Goal: Communication & Community: Answer question/provide support

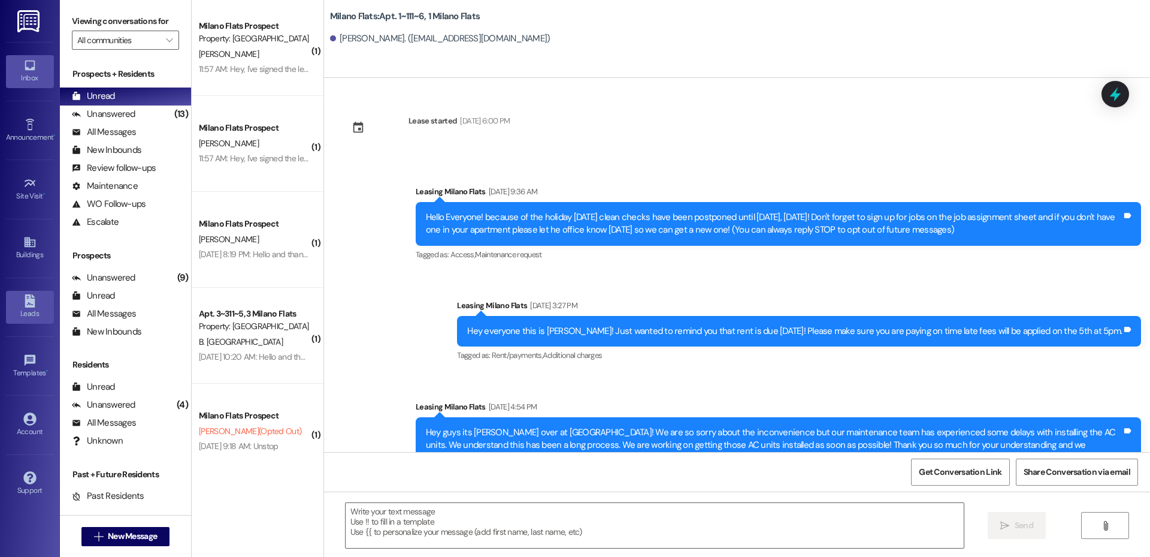
scroll to position [24797, 0]
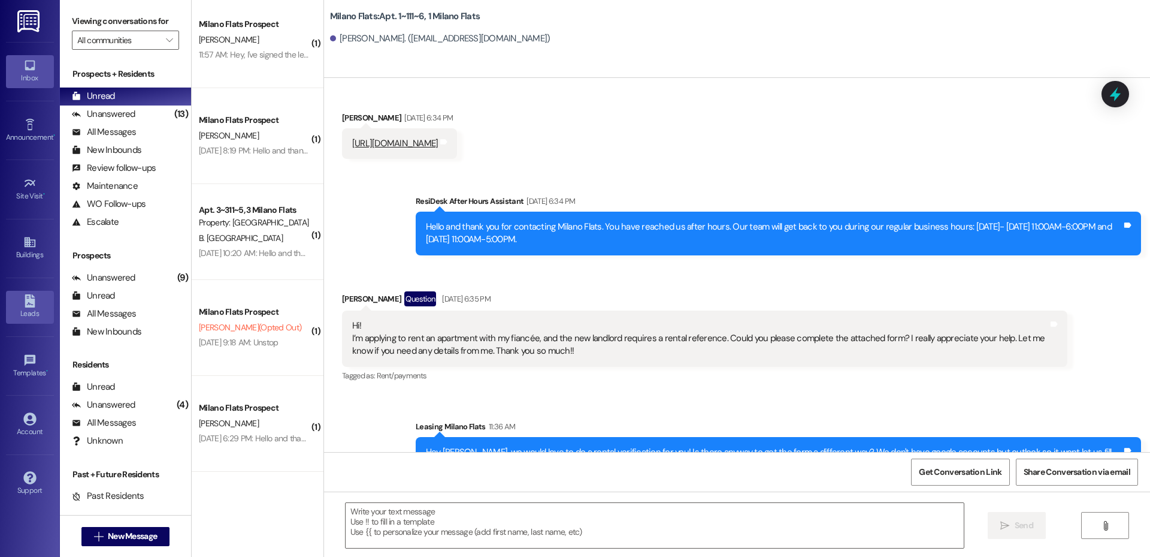
click at [28, 311] on div "Leads" at bounding box center [30, 313] width 60 height 12
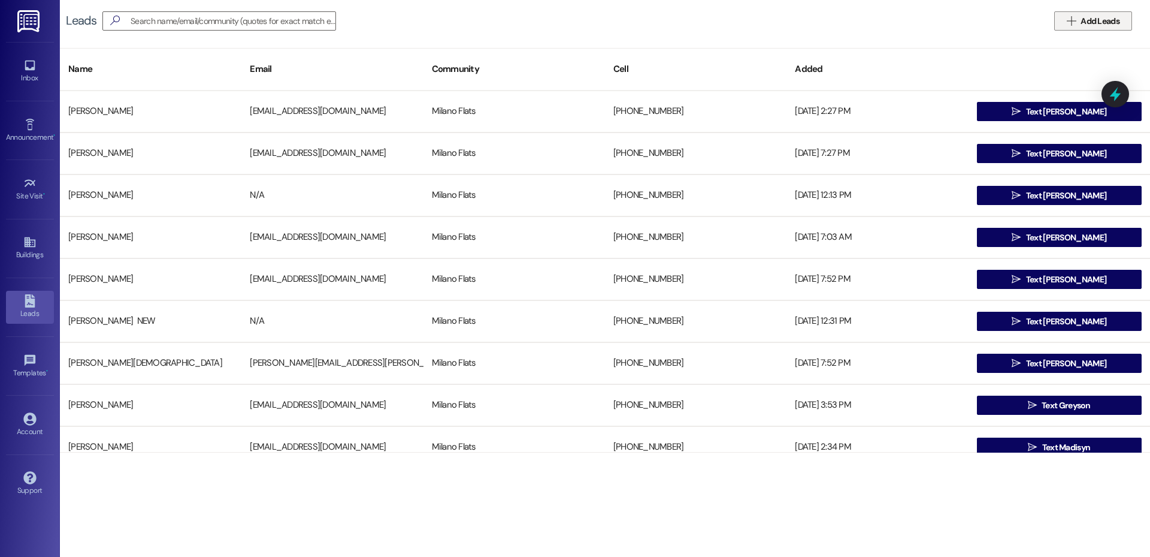
click at [1075, 26] on span " Add Leads" at bounding box center [1094, 21] width 58 height 13
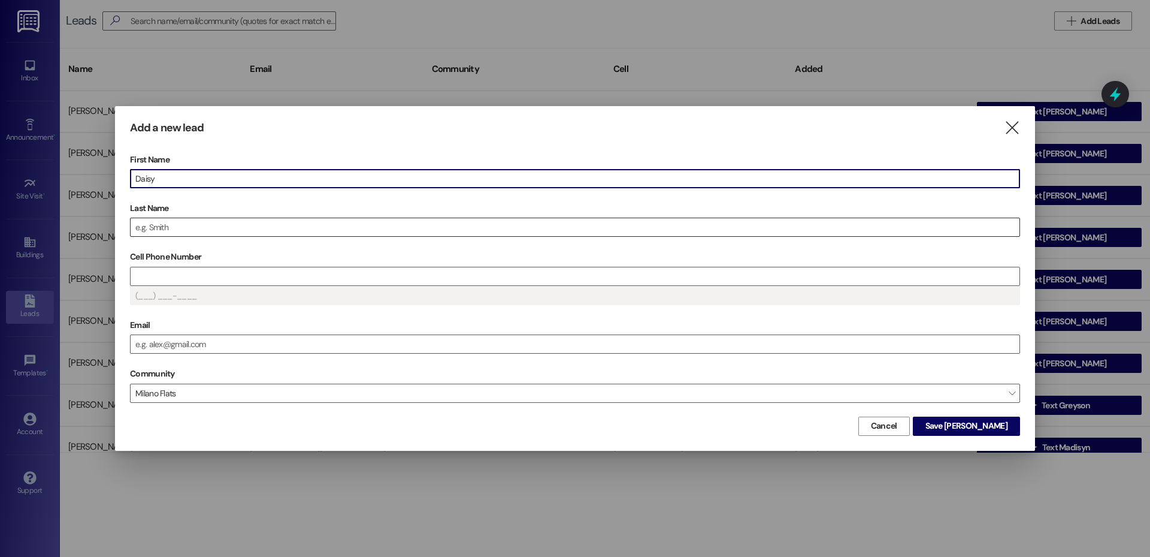
click at [255, 218] on input "Last Name" at bounding box center [575, 227] width 889 height 18
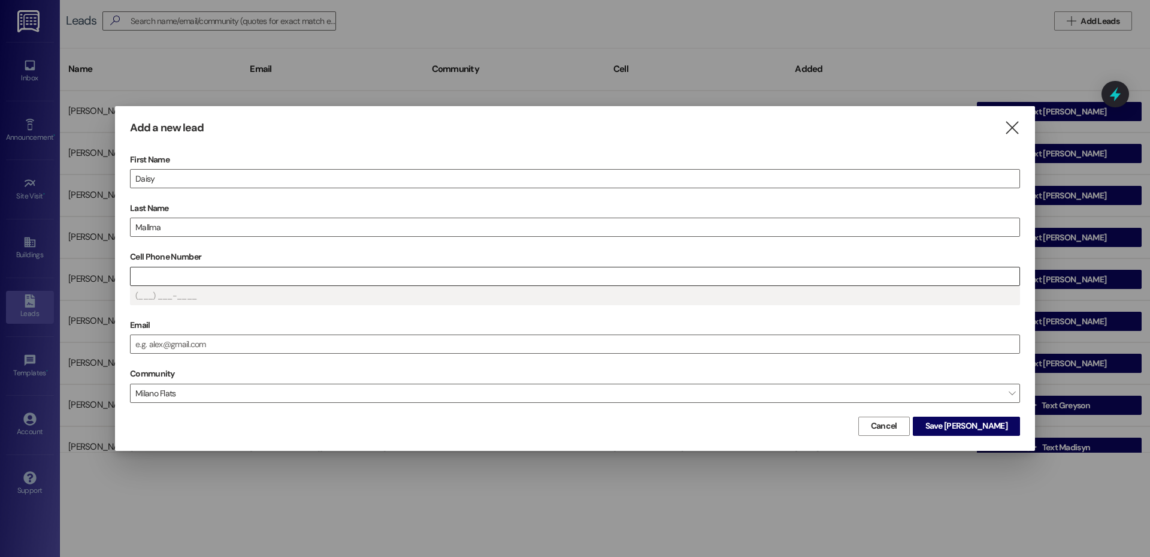
click at [241, 276] on input "Cell Phone Number" at bounding box center [575, 276] width 889 height 18
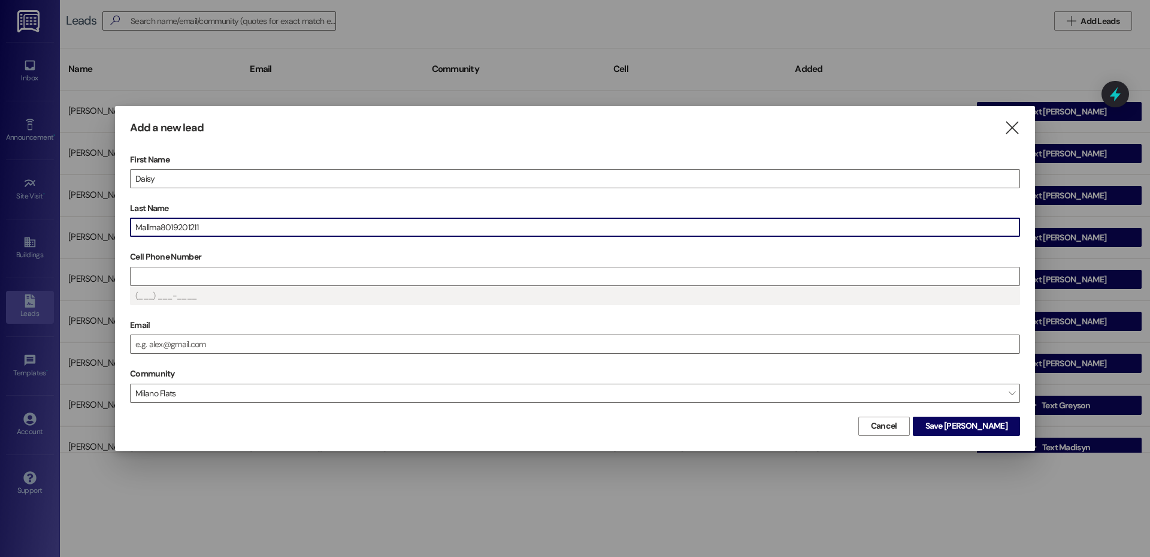
drag, startPoint x: 235, startPoint y: 230, endPoint x: 162, endPoint y: 232, distance: 73.1
click at [162, 232] on input "Mallma8019201211" at bounding box center [575, 227] width 889 height 18
click at [179, 280] on input "Cell Phone Number" at bounding box center [575, 276] width 889 height 18
drag, startPoint x: 217, startPoint y: 225, endPoint x: 162, endPoint y: 229, distance: 54.7
click at [162, 229] on input "Mallma8019201211" at bounding box center [575, 227] width 889 height 18
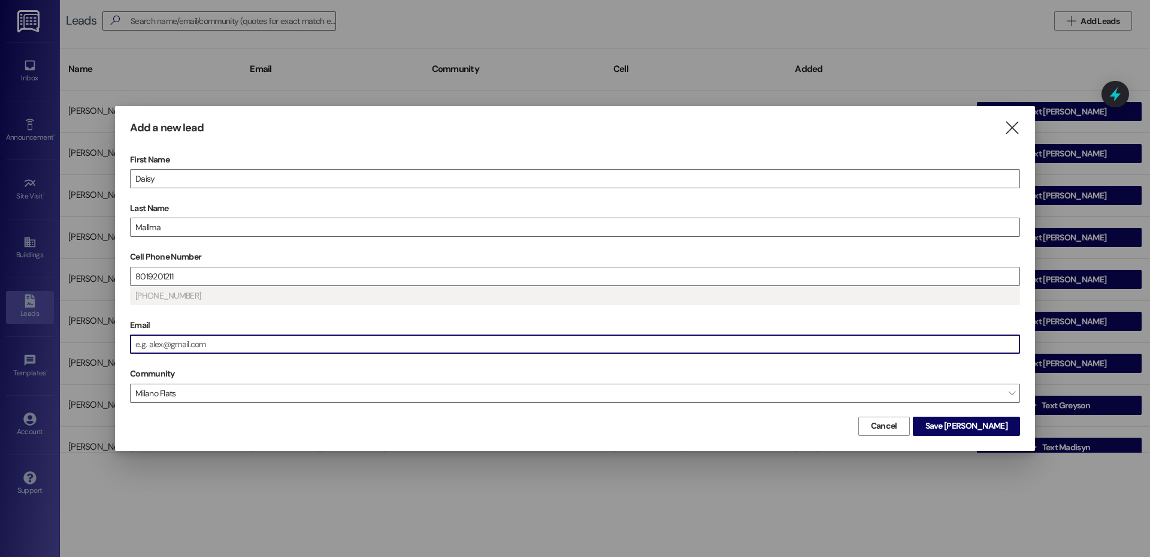
click at [209, 342] on input "Email" at bounding box center [575, 344] width 889 height 18
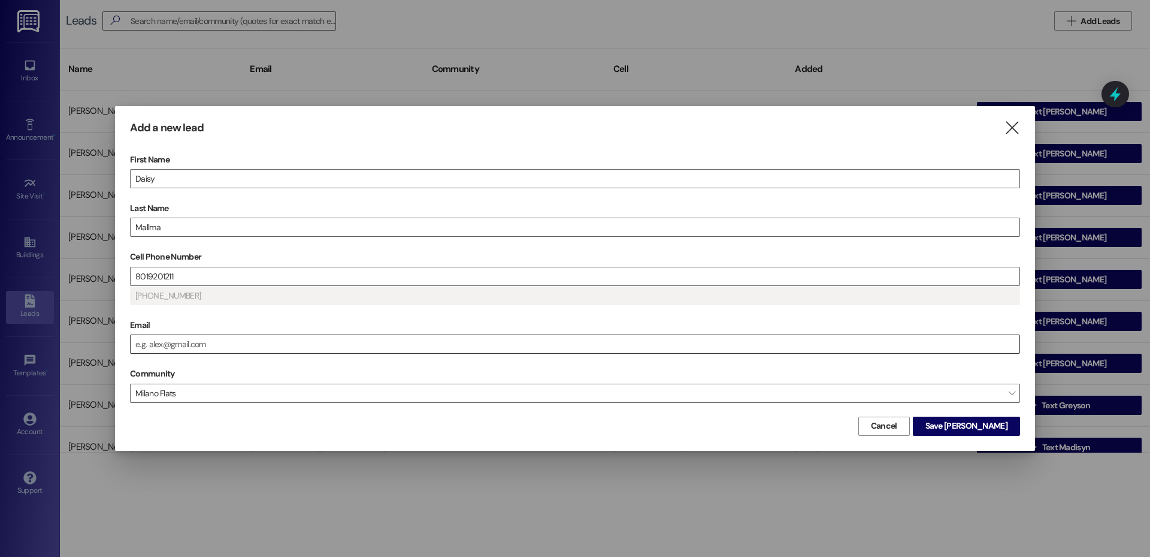
click at [163, 354] on div "First Name [PERSON_NAME] Last Name [PERSON_NAME] Cell Phone Number [PHONE_NUMBE…" at bounding box center [575, 281] width 890 height 263
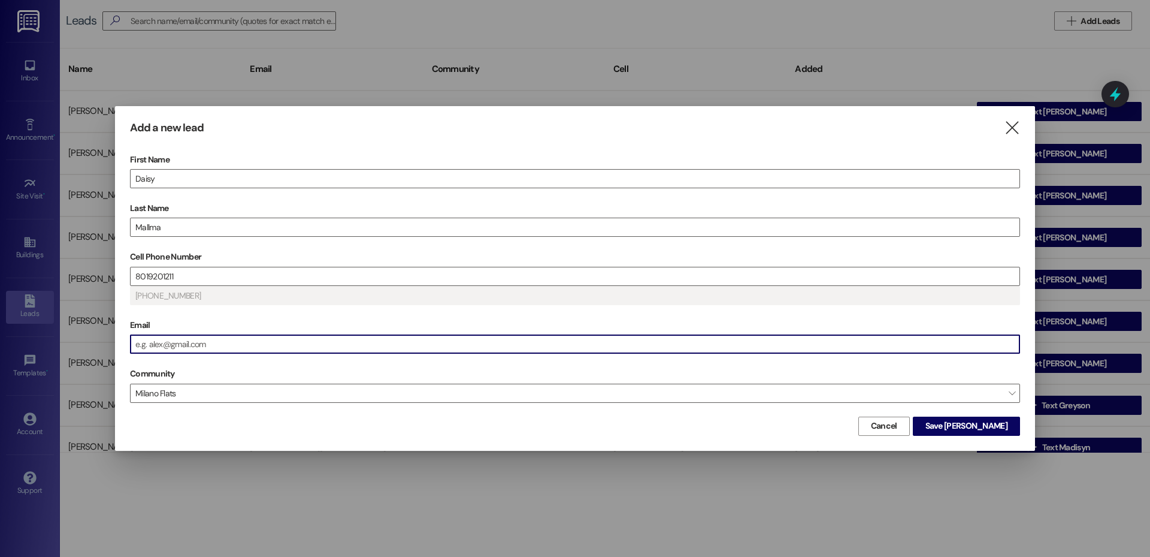
click at [165, 348] on input "Email" at bounding box center [575, 344] width 889 height 18
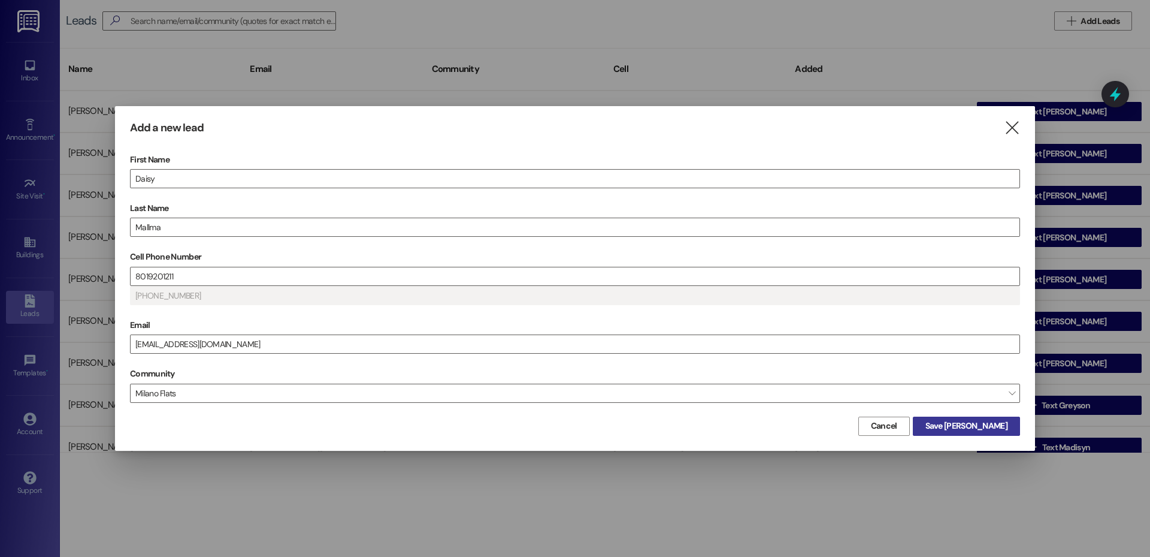
click at [989, 428] on span "Save [PERSON_NAME]" at bounding box center [967, 425] width 82 height 13
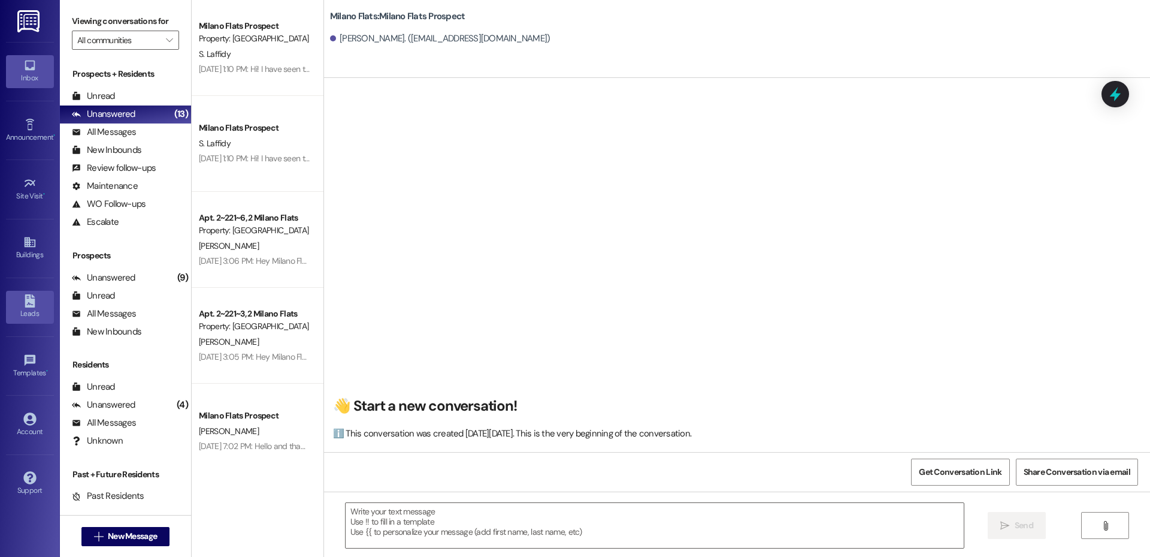
click at [43, 310] on div "Leads" at bounding box center [30, 313] width 60 height 12
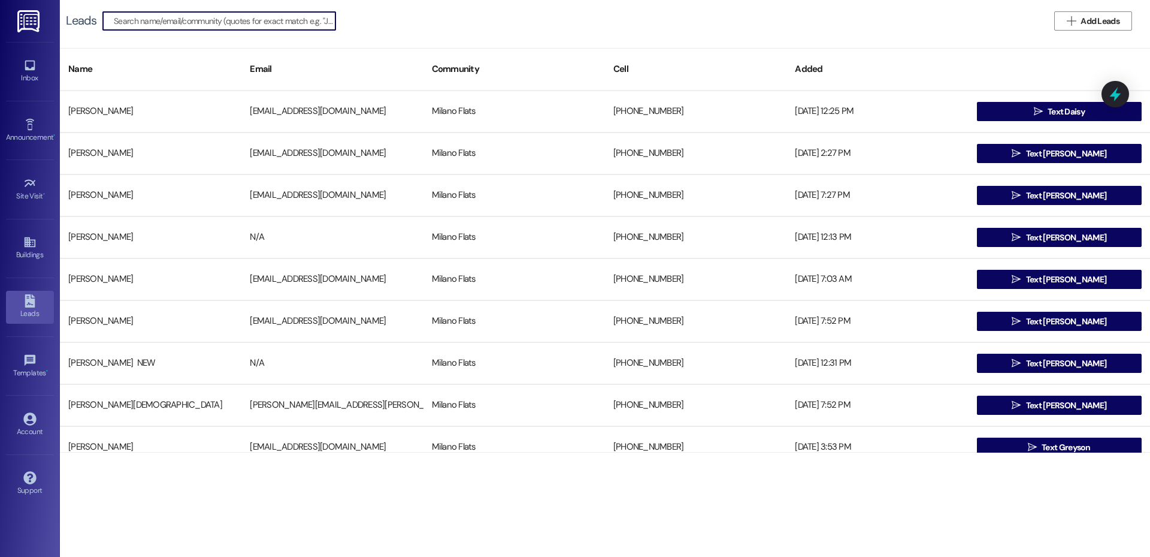
click at [162, 26] on input at bounding box center [225, 21] width 222 height 17
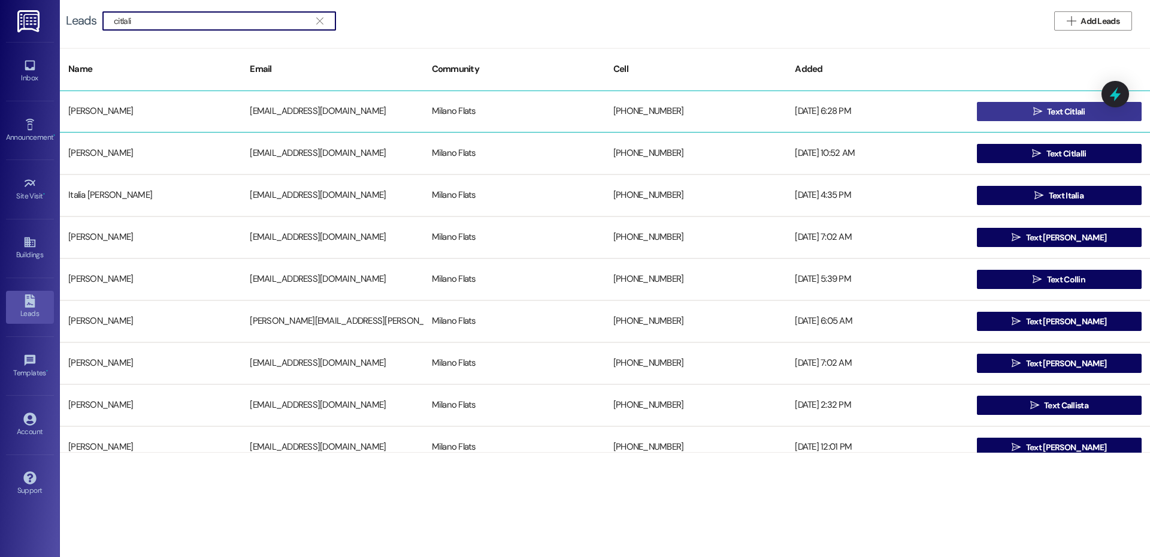
type input "citlali"
click at [1012, 114] on button " Text Citlali" at bounding box center [1059, 111] width 165 height 19
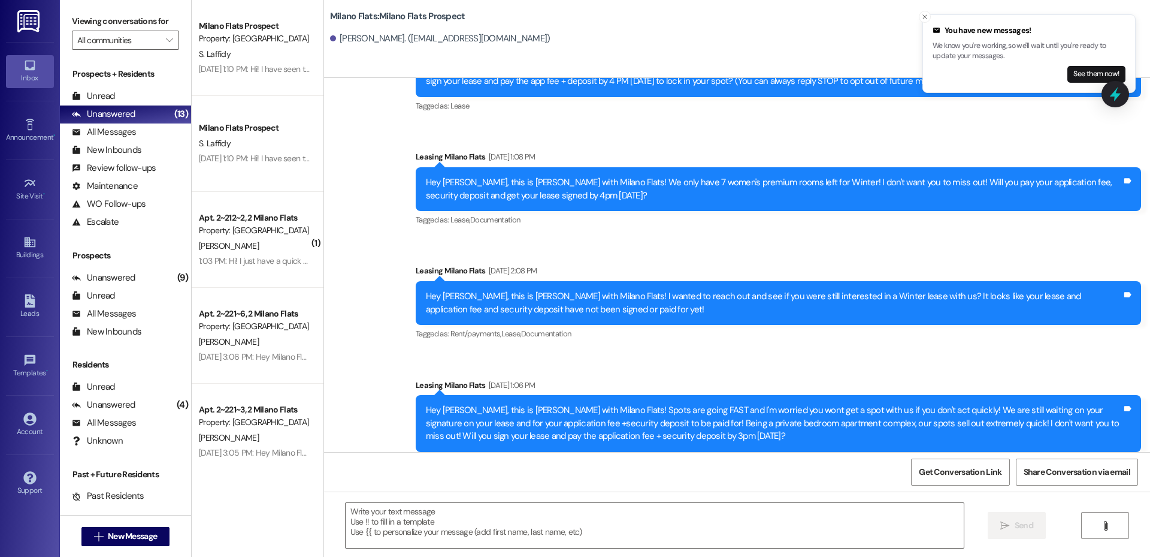
scroll to position [105, 0]
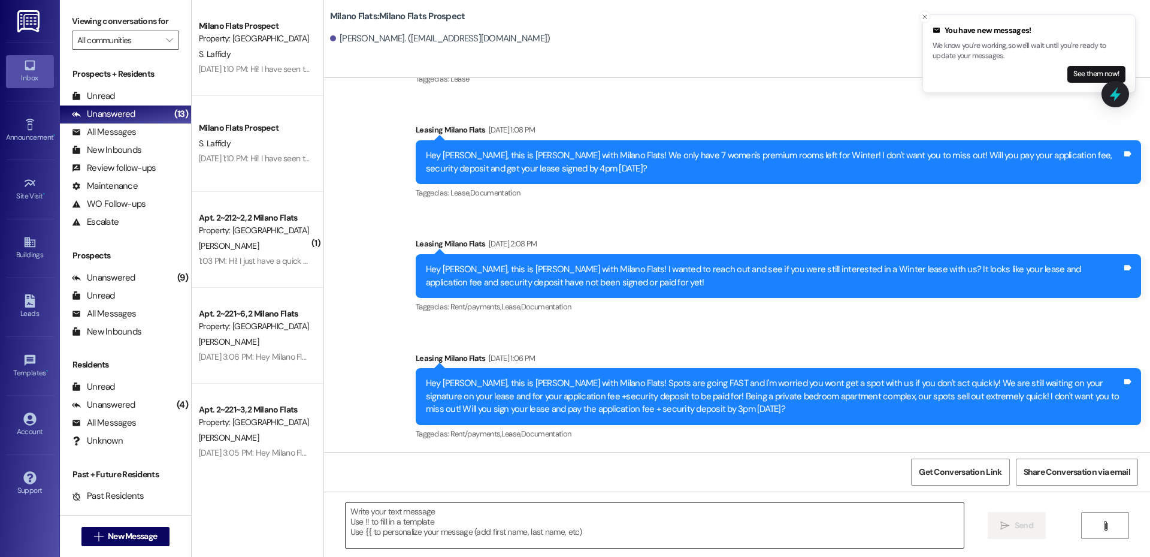
click at [443, 515] on textarea at bounding box center [655, 525] width 618 height 45
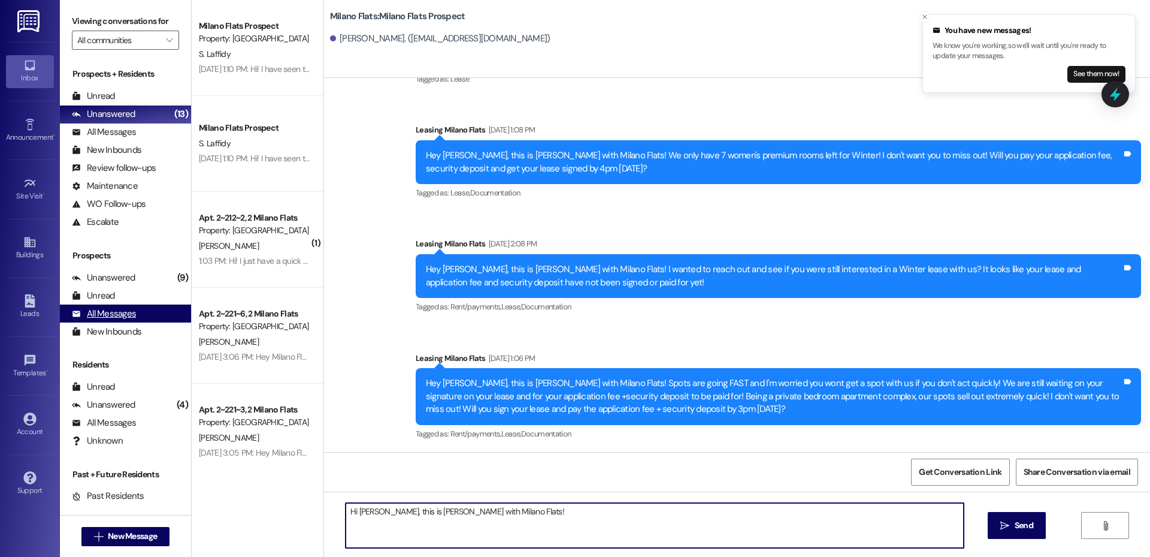
click at [157, 316] on div "Viewing conversations for All communities  Prospects + Residents Unread (0) Un…" at bounding box center [605, 278] width 1090 height 557
drag, startPoint x: 466, startPoint y: 532, endPoint x: 466, endPoint y: 522, distance: 9.6
click at [467, 530] on textarea "Hi [PERSON_NAME], this is [PERSON_NAME] with Milano Flats!" at bounding box center [655, 525] width 618 height 45
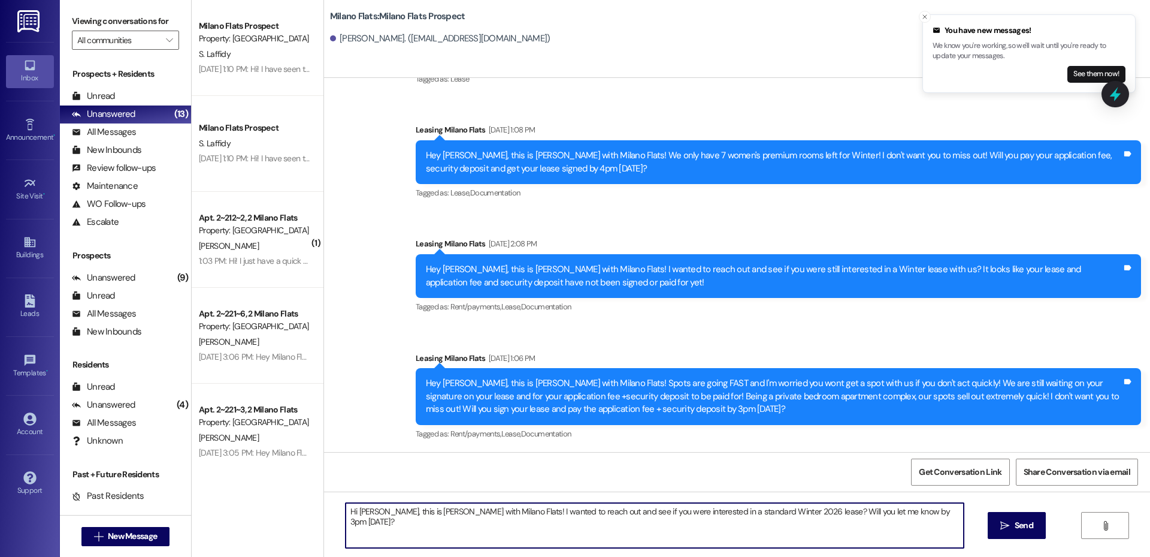
click at [725, 520] on textarea "Hi [PERSON_NAME], this is [PERSON_NAME] with Milano Flats! I wanted to reach ou…" at bounding box center [655, 525] width 618 height 45
click at [725, 518] on textarea "Hi [PERSON_NAME], this is [PERSON_NAME] with Milano Flats! I wanted to reach ou…" at bounding box center [655, 525] width 618 height 45
click at [762, 511] on textarea "Hi [PERSON_NAME], this is [PERSON_NAME] with Milano Flats! I wanted to reach ou…" at bounding box center [655, 525] width 618 height 45
click at [907, 513] on textarea "Hi [PERSON_NAME], this is [PERSON_NAME] with Milano Flats! I wanted to reach ou…" at bounding box center [655, 525] width 618 height 45
click at [664, 495] on div "Hi [PERSON_NAME], this is [PERSON_NAME] with Milano Flats! I wanted to reach ou…" at bounding box center [737, 536] width 826 height 90
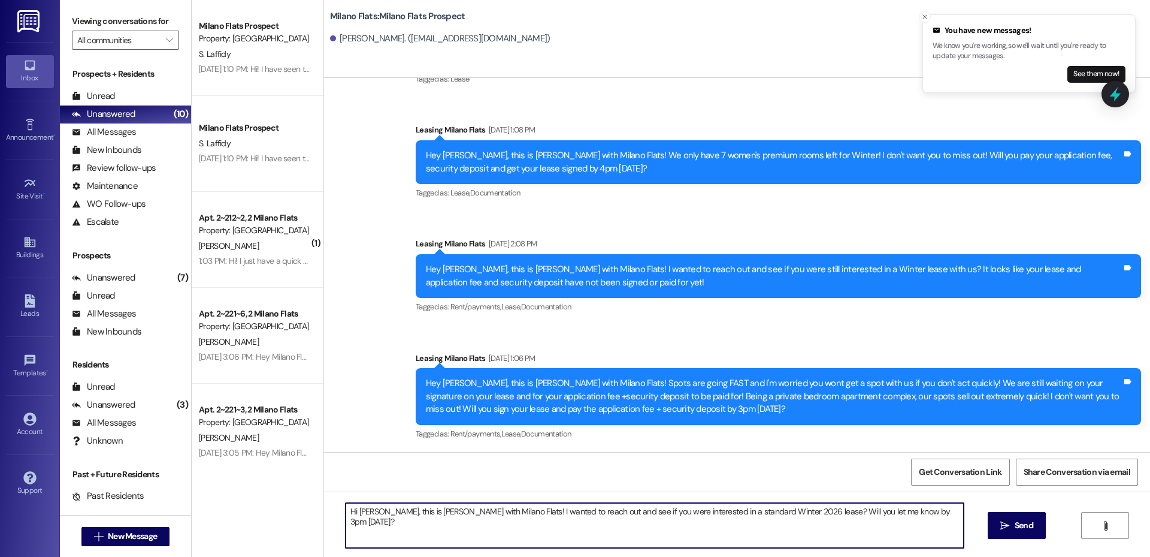
click at [662, 512] on textarea "Hi [PERSON_NAME], this is [PERSON_NAME] with Milano Flats! I wanted to reach ou…" at bounding box center [655, 525] width 618 height 45
click at [464, 512] on textarea "Hi [PERSON_NAME], this is [PERSON_NAME] with Milano Flats! I wanted to reach ou…" at bounding box center [655, 525] width 618 height 45
click at [735, 527] on textarea "Hi [PERSON_NAME], this is [PERSON_NAME] with Milano Flats! We are all sold out …" at bounding box center [655, 525] width 618 height 45
click at [729, 530] on textarea "Hi [PERSON_NAME], this is [PERSON_NAME] with Milano Flats! We are all sold out …" at bounding box center [655, 525] width 618 height 45
type textarea "Hi [PERSON_NAME], this is [PERSON_NAME] with Milano Flats! We are all sold out …"
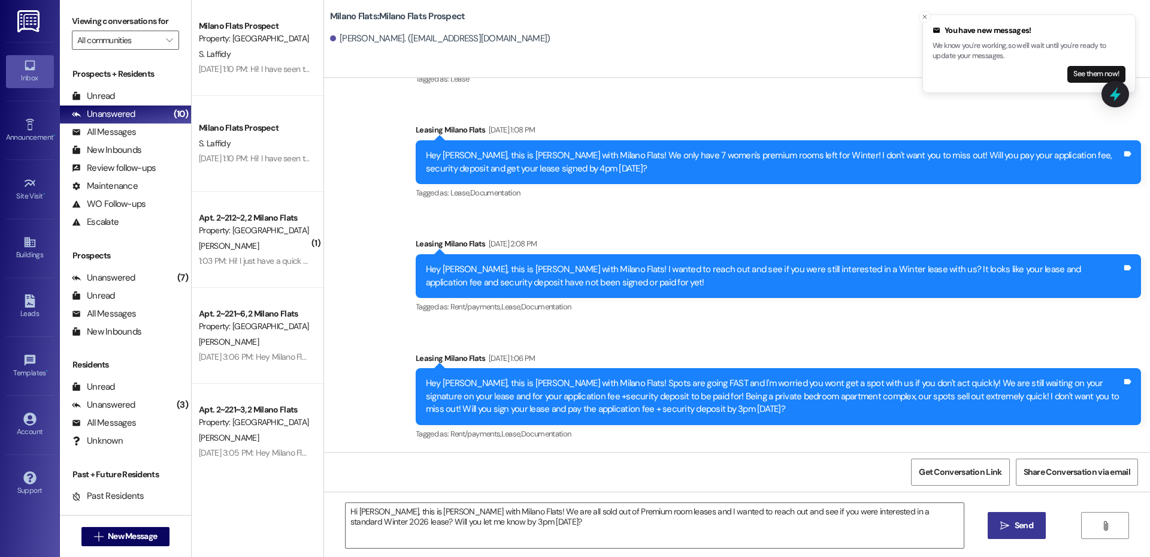
click at [1004, 516] on button " Send" at bounding box center [1017, 525] width 58 height 27
click at [38, 302] on link "Leads" at bounding box center [30, 307] width 48 height 32
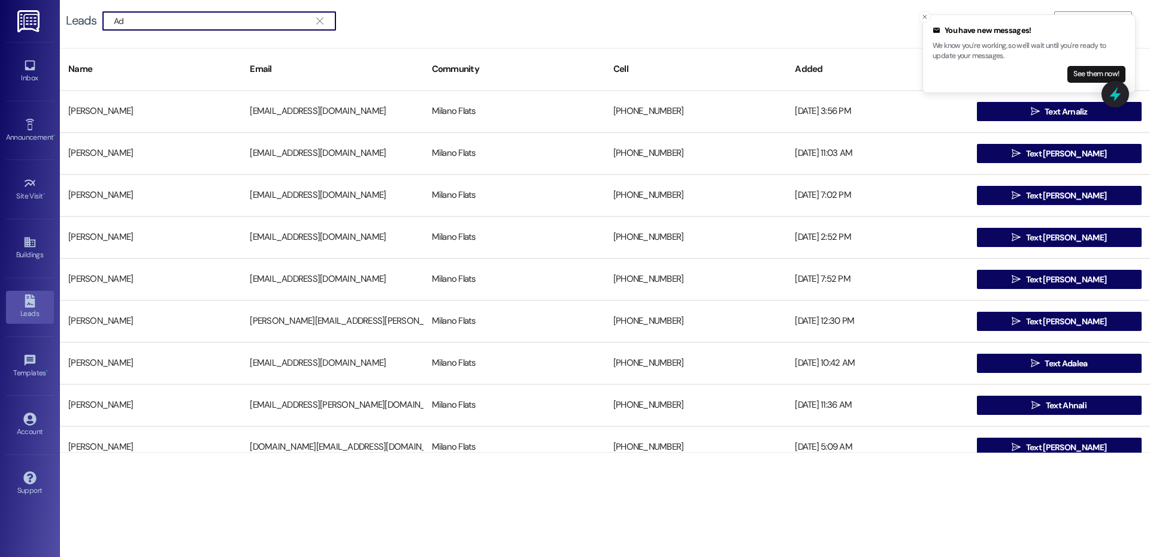
type input "A"
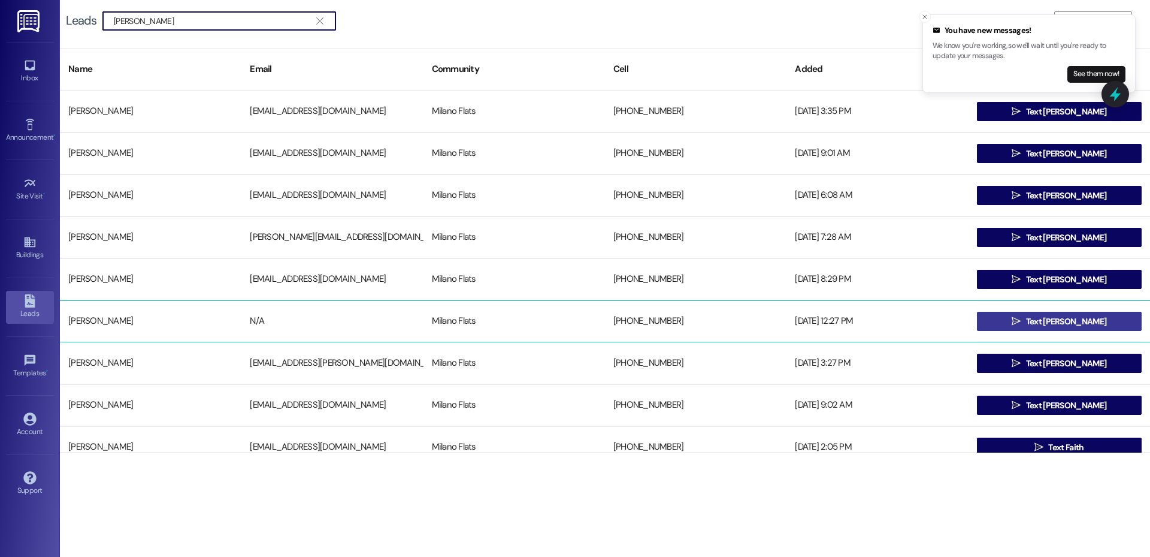
type input "[PERSON_NAME]"
click at [1012, 325] on button " Text [PERSON_NAME]" at bounding box center [1059, 321] width 165 height 19
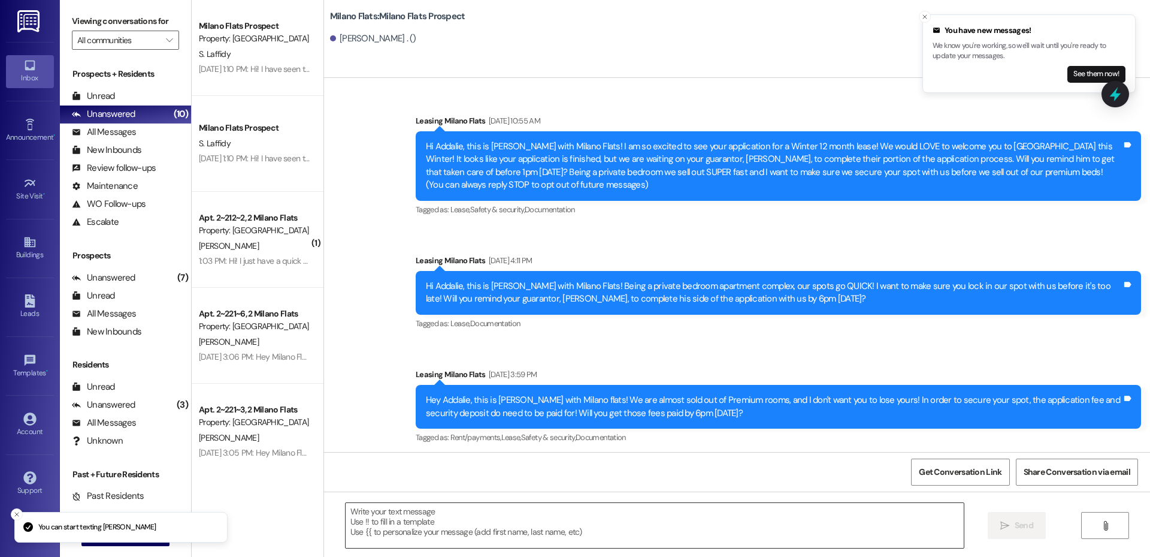
click at [490, 513] on textarea at bounding box center [655, 525] width 618 height 45
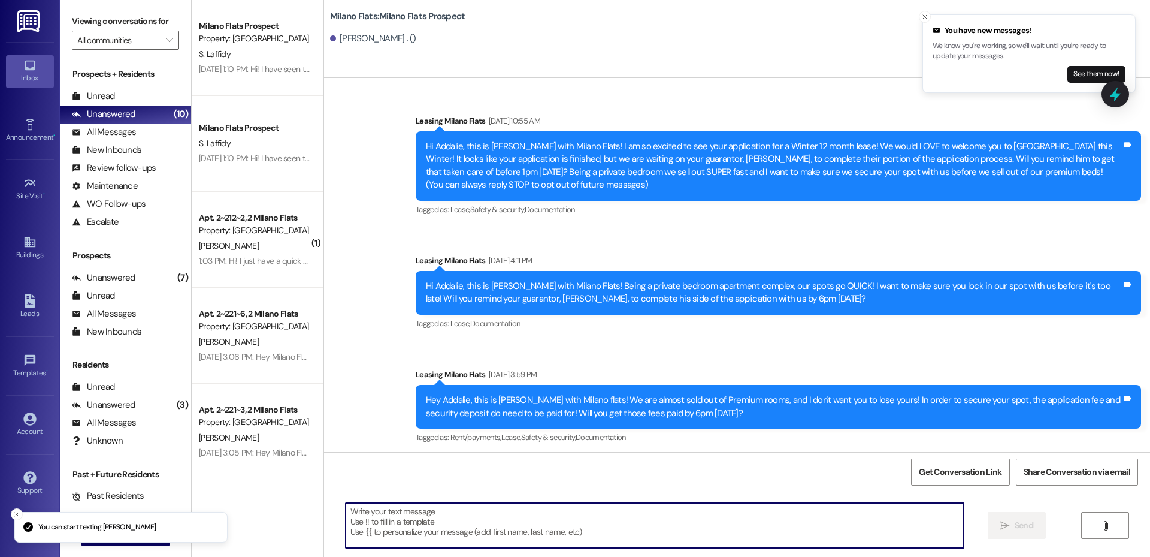
paste textarea "Hi [PERSON_NAME], this is [PERSON_NAME] with Milano Flats! We are all sold out …"
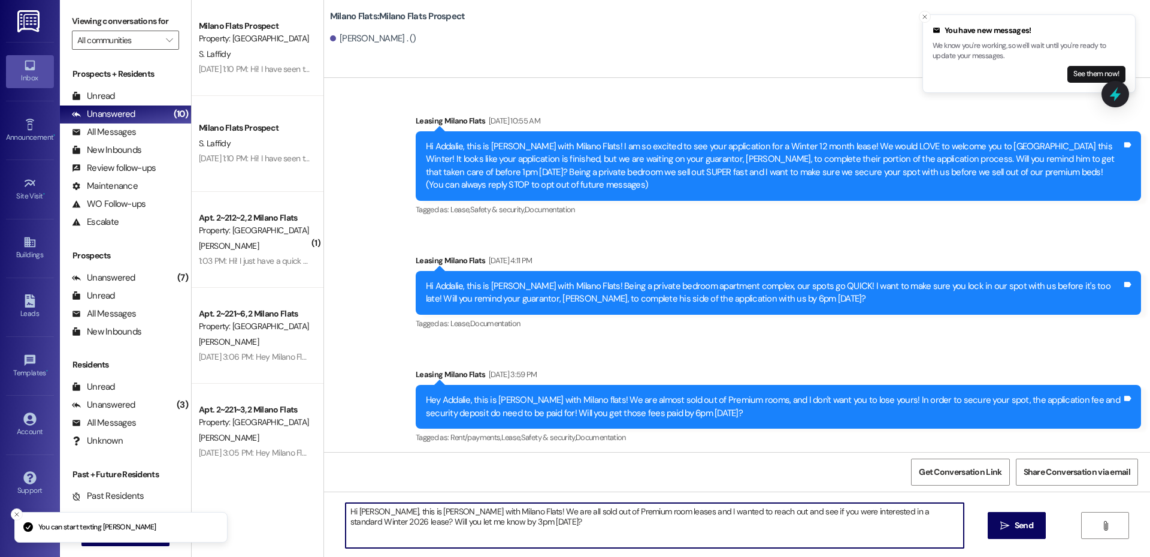
click at [369, 507] on textarea "Hi [PERSON_NAME], this is [PERSON_NAME] with Milano Flats! We are all sold out …" at bounding box center [655, 525] width 618 height 45
type textarea "Hi Addalie, this is [PERSON_NAME] with Milano Flats! We are all sold out of Pre…"
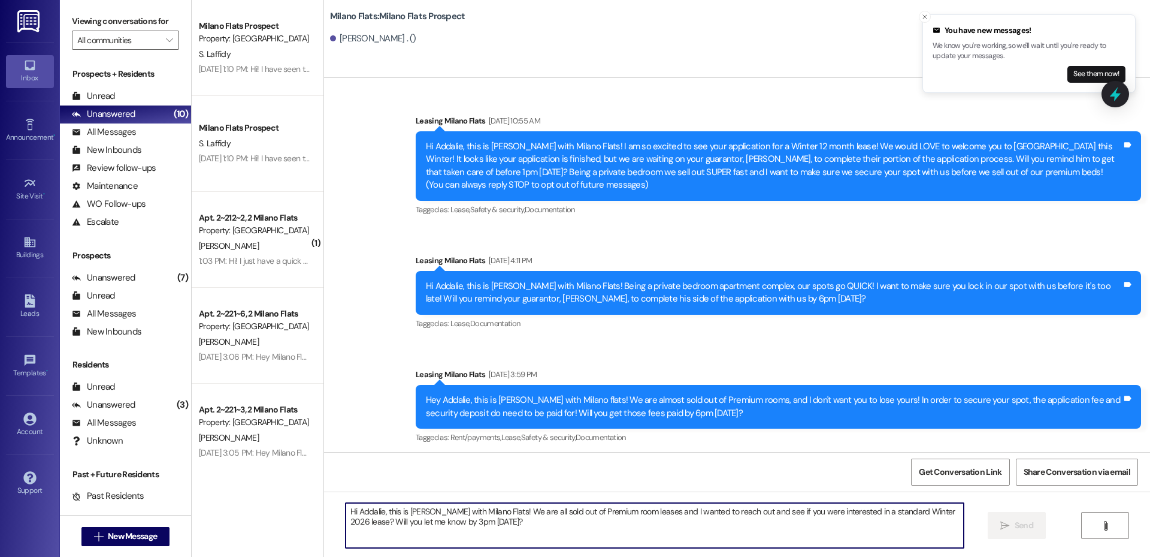
scroll to position [442, 0]
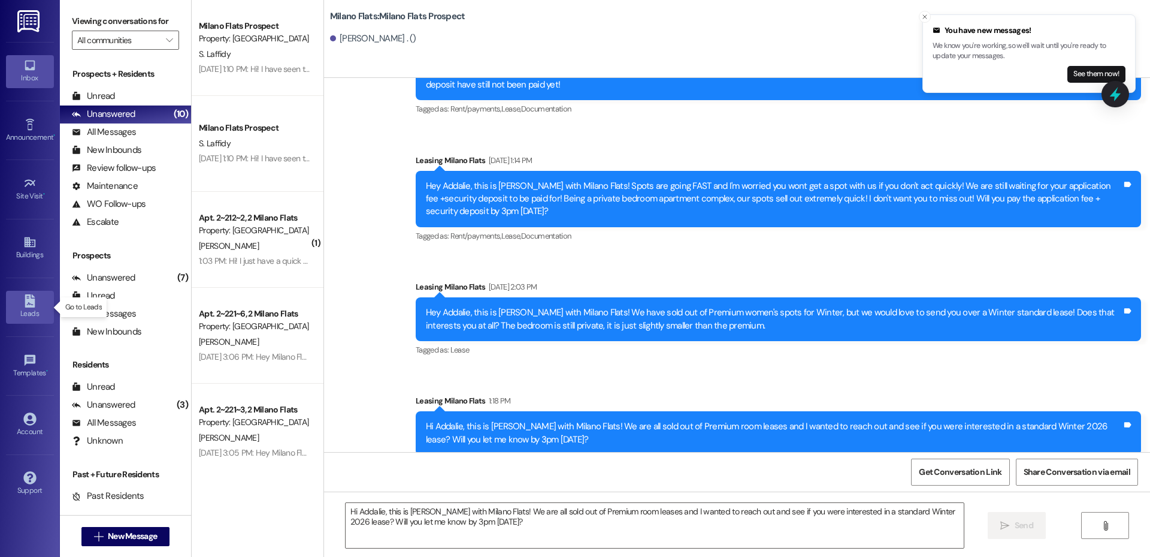
click at [38, 318] on div "Leads" at bounding box center [30, 313] width 60 height 12
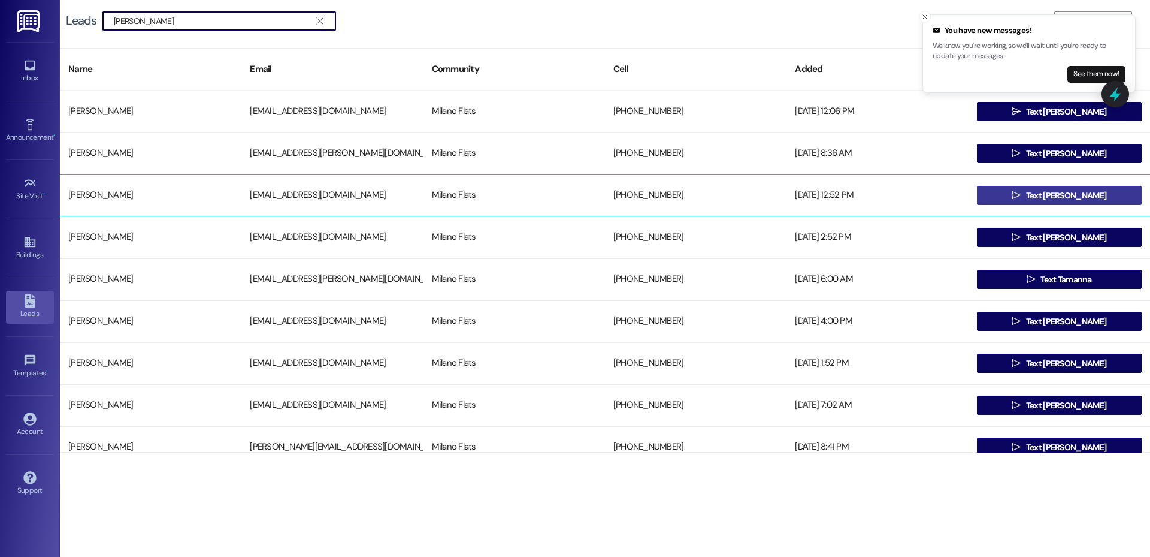
type input "[PERSON_NAME]"
click at [1007, 189] on button " Text [PERSON_NAME]" at bounding box center [1059, 195] width 165 height 19
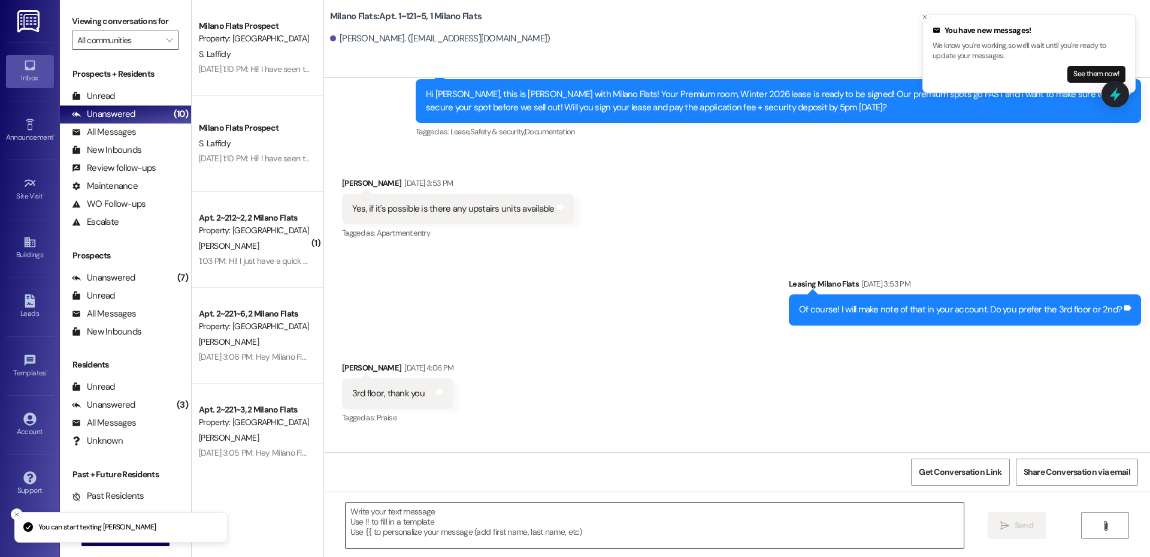
scroll to position [12609, 0]
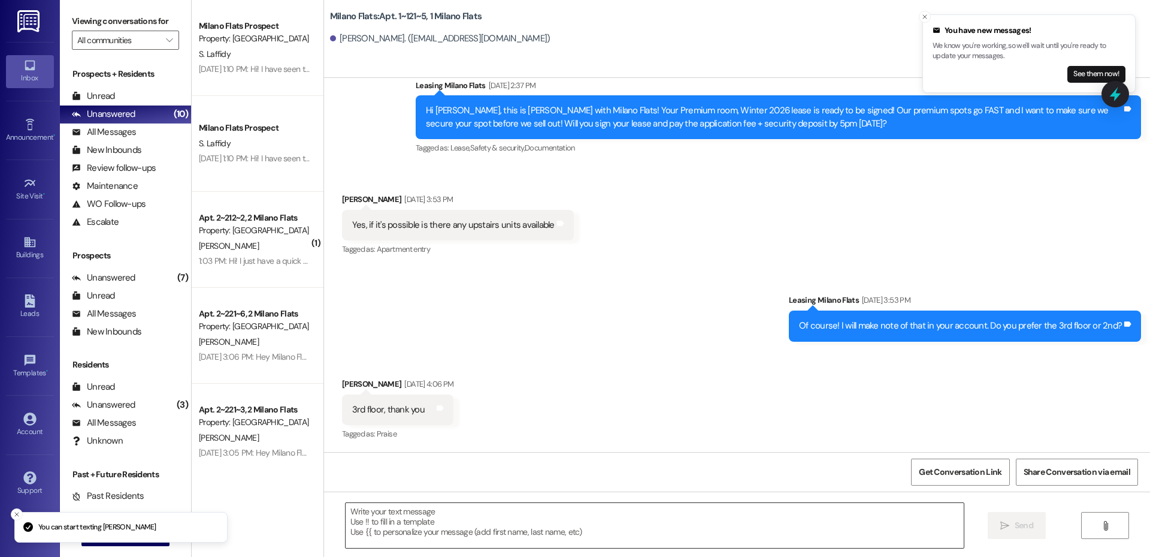
click at [398, 533] on textarea at bounding box center [655, 525] width 618 height 45
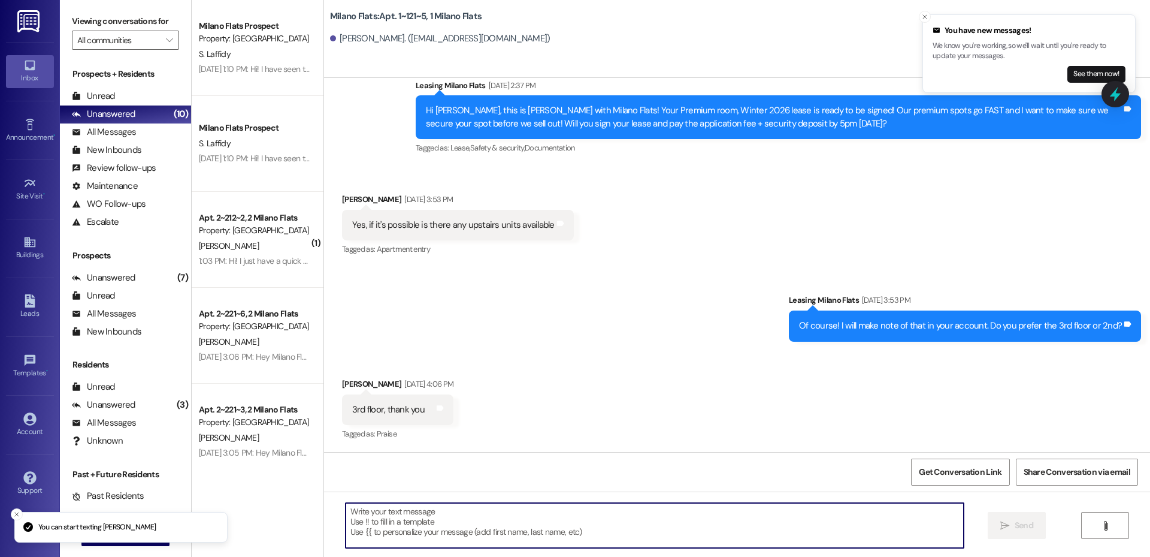
paste textarea "Hi Addalie, this is [PERSON_NAME] with Milano Flats! We are all sold out of Pre…"
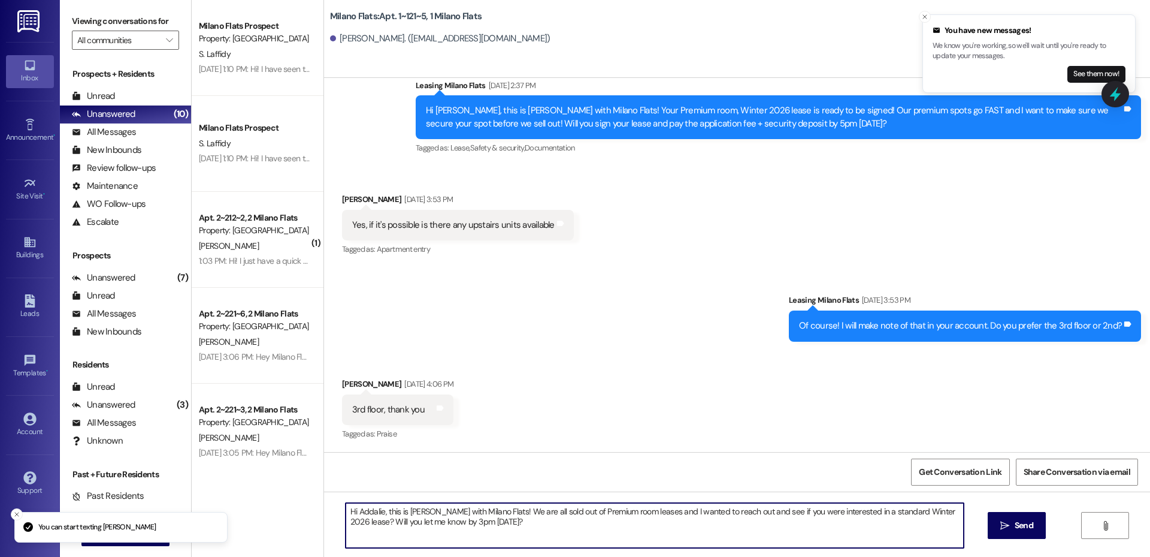
click at [375, 513] on textarea "Hi Addalie, this is [PERSON_NAME] with Milano Flats! We are all sold out of Pre…" at bounding box center [655, 525] width 618 height 45
type textarea "Hi [PERSON_NAME], this is [PERSON_NAME] with Milano Flats! We are all sold out …"
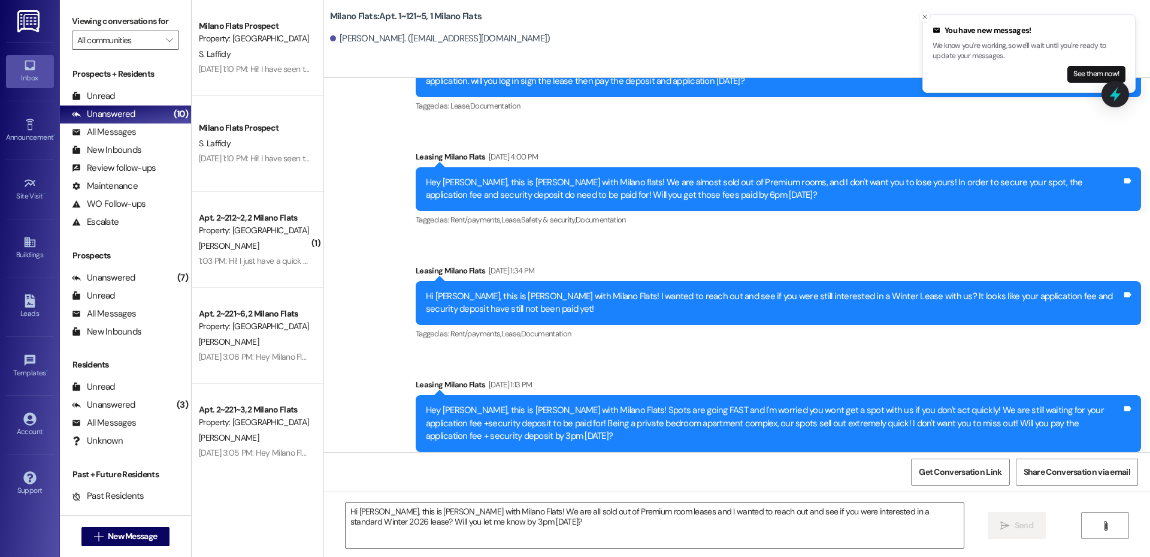
scroll to position [13403, 0]
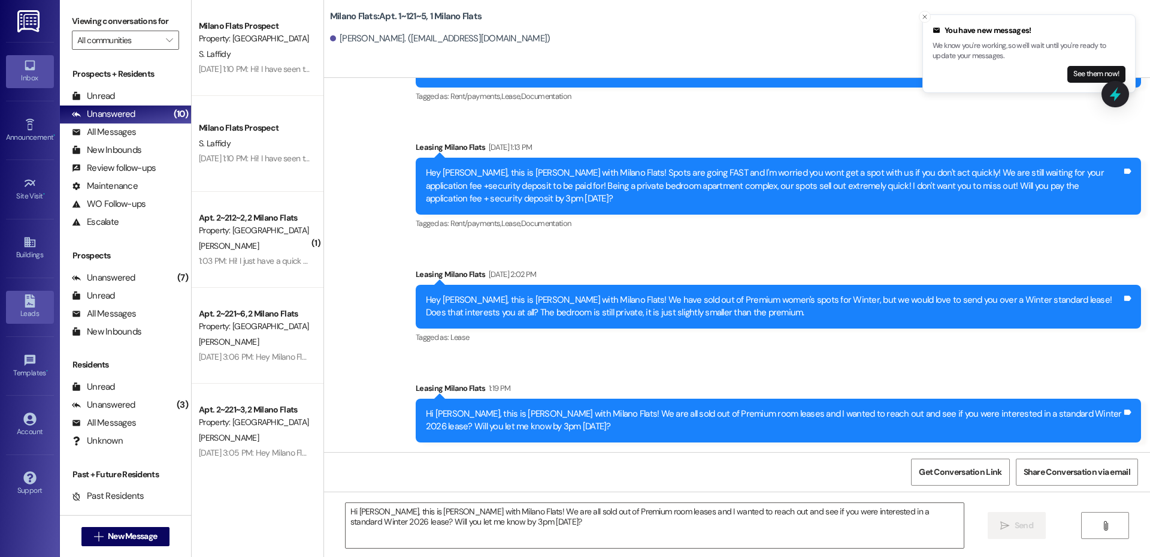
click at [37, 309] on div "Leads" at bounding box center [30, 313] width 60 height 12
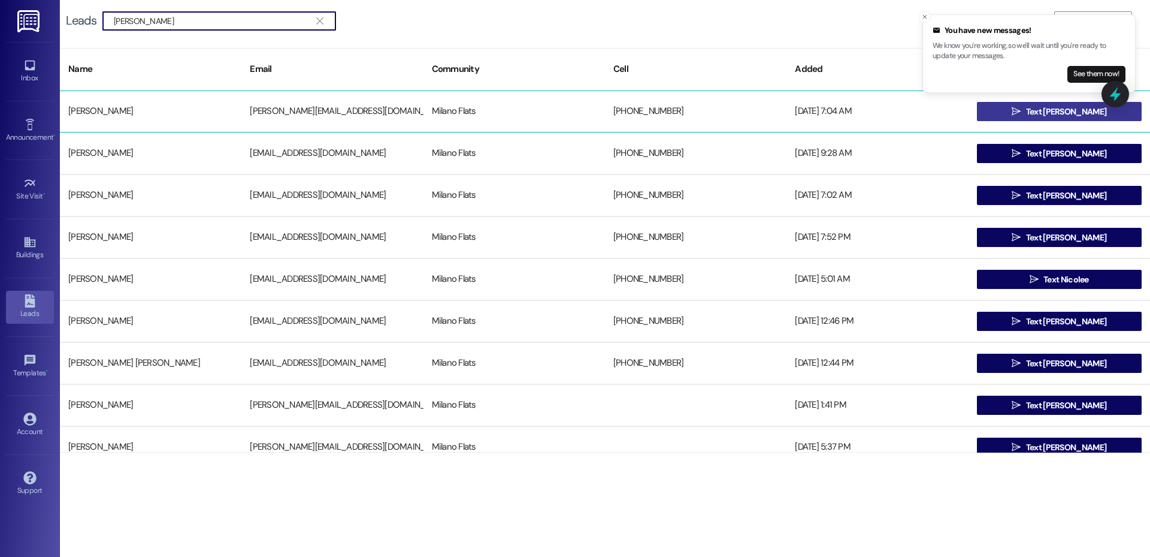
type input "[PERSON_NAME]"
click at [1027, 112] on span " Text [PERSON_NAME]" at bounding box center [1059, 111] width 99 height 18
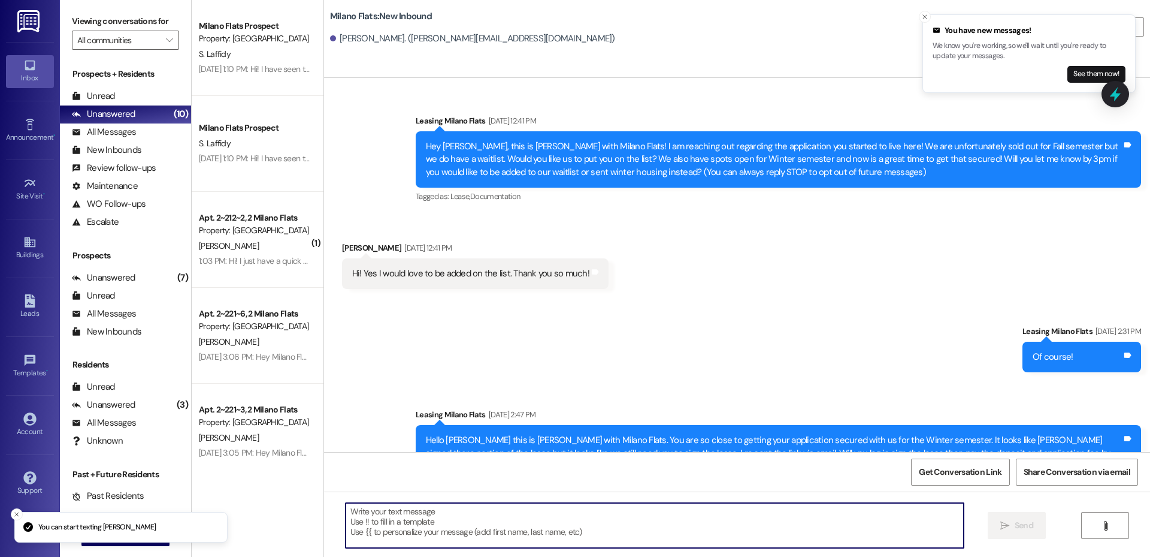
click at [442, 516] on textarea at bounding box center [655, 525] width 618 height 45
paste textarea "Hi [PERSON_NAME], this is [PERSON_NAME] with Milano Flats! We are all sold out …"
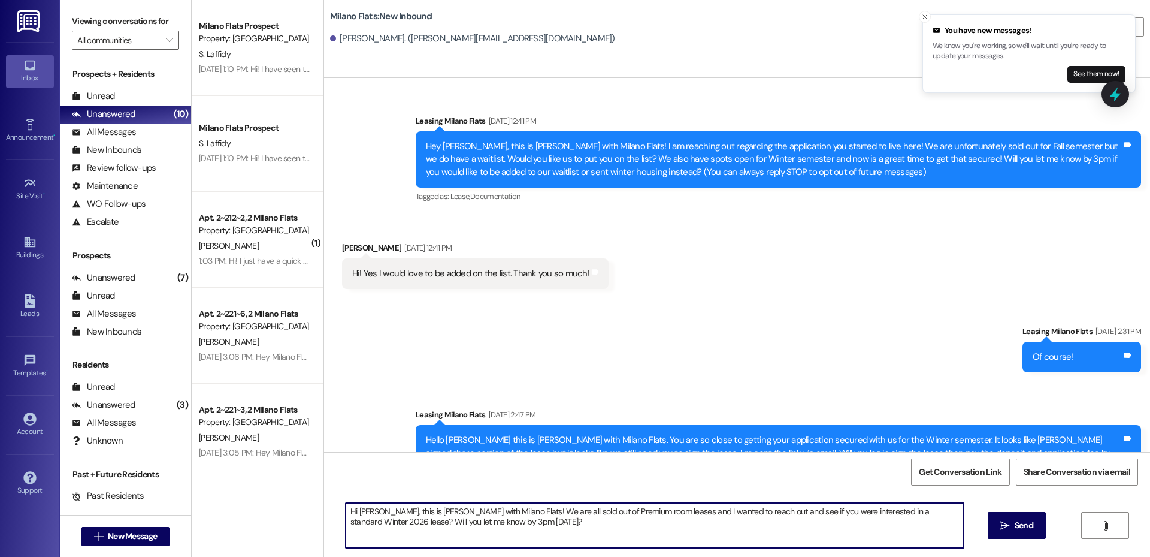
click at [370, 509] on textarea "Hi [PERSON_NAME], this is [PERSON_NAME] with Milano Flats! We are all sold out …" at bounding box center [655, 525] width 618 height 45
type textarea "Hi [PERSON_NAME], this is [PERSON_NAME] with Milano Flats! We are all sold out …"
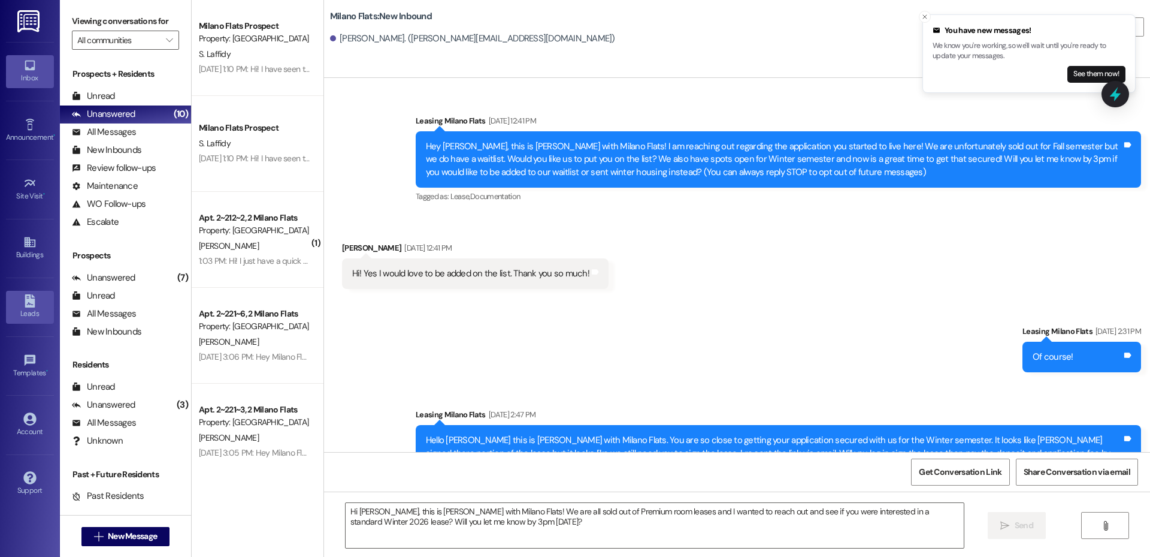
click at [26, 313] on div "Leads" at bounding box center [30, 313] width 60 height 12
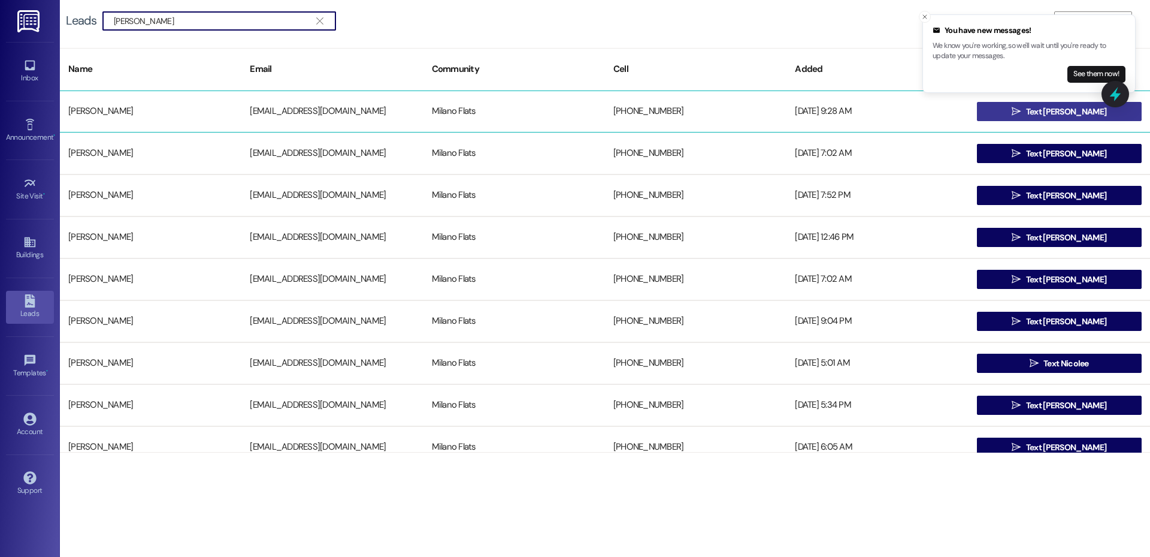
type input "[PERSON_NAME]"
click at [1023, 114] on button " Text [PERSON_NAME]" at bounding box center [1059, 111] width 165 height 19
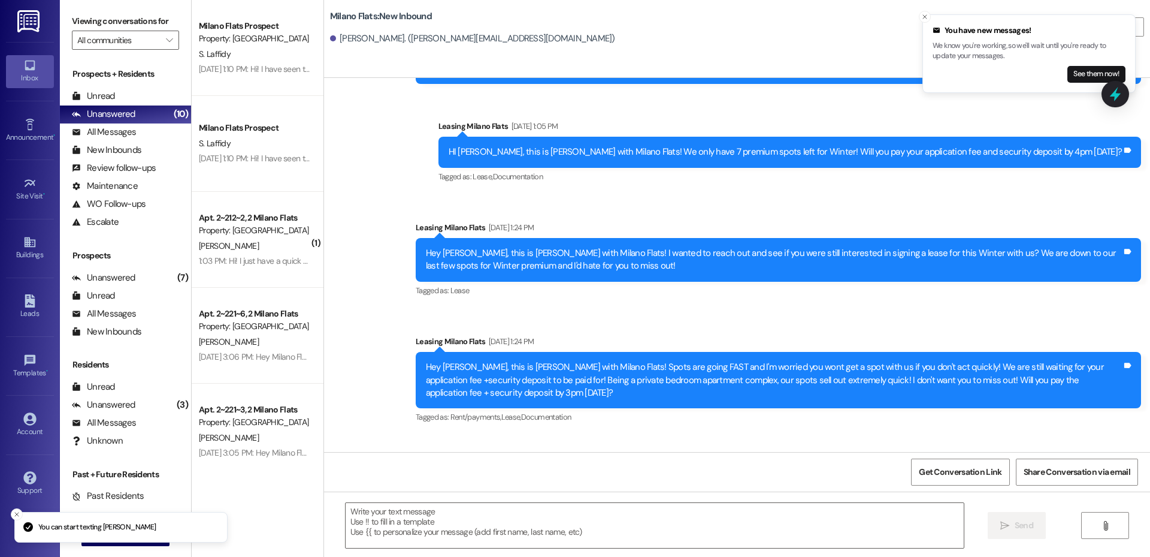
scroll to position [1476, 0]
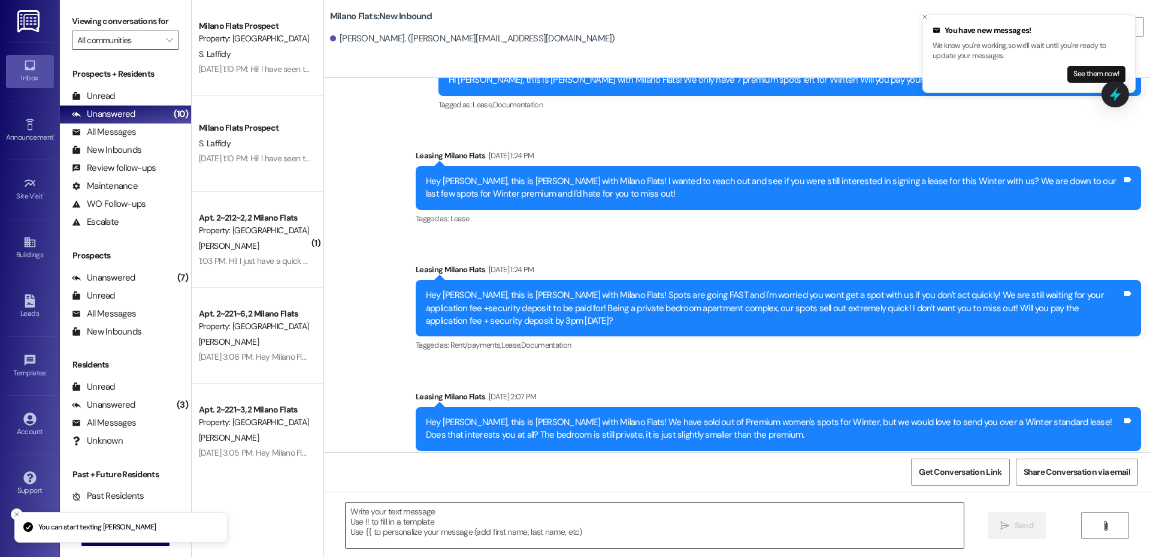
click at [424, 525] on textarea at bounding box center [655, 525] width 618 height 45
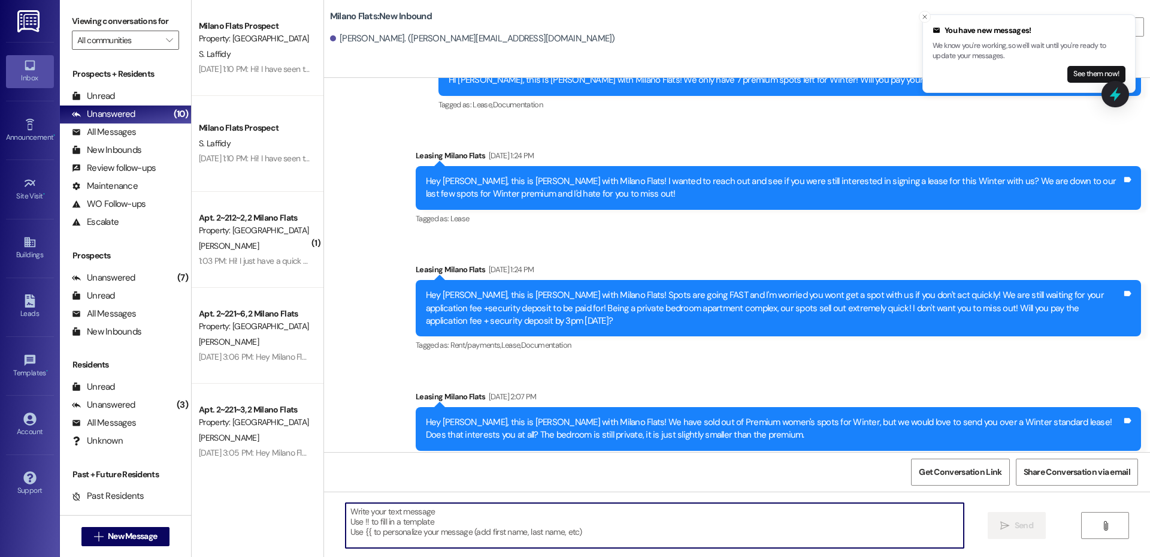
paste textarea "Hi [PERSON_NAME], this is [PERSON_NAME] with Milano Flats! We are all sold out …"
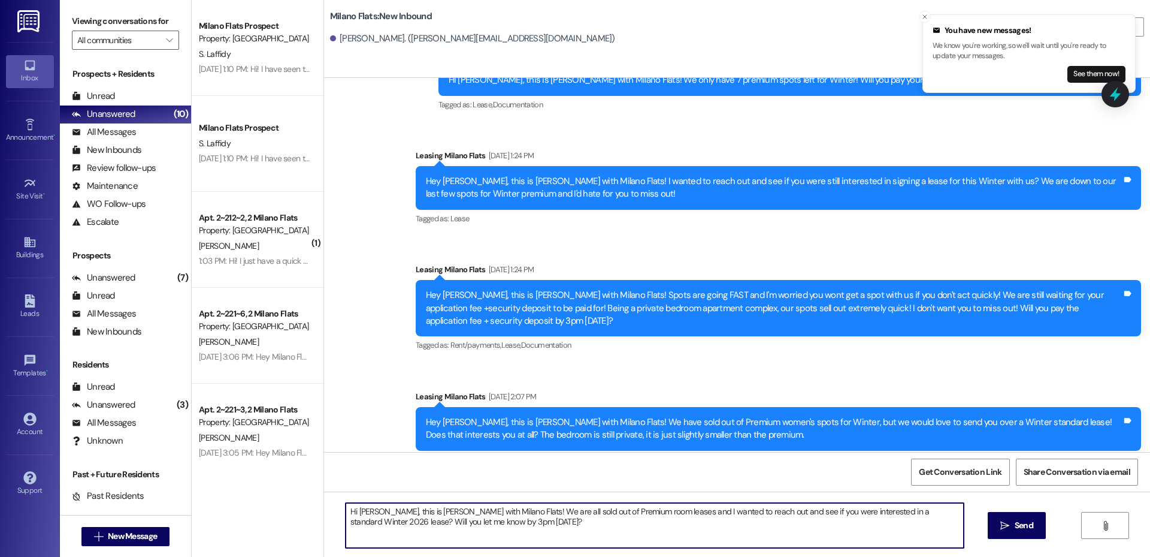
click at [373, 514] on textarea "Hi [PERSON_NAME], this is [PERSON_NAME] with Milano Flats! We are all sold out …" at bounding box center [655, 525] width 618 height 45
paste textarea "l"
type textarea "Hi [PERSON_NAME], this is [PERSON_NAME] with Milano Flats! We are all sold out …"
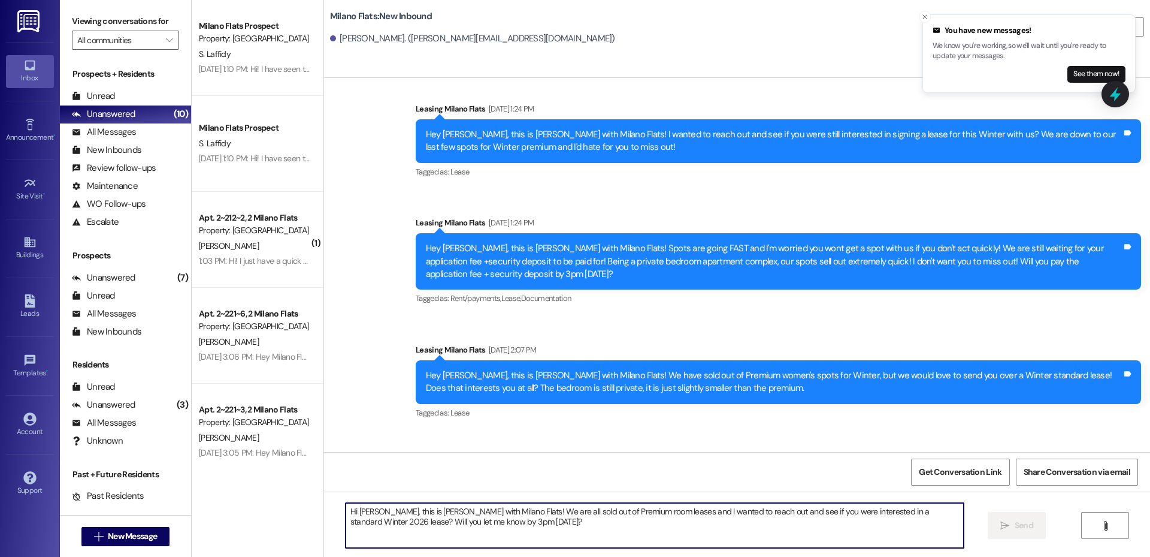
scroll to position [1573, 0]
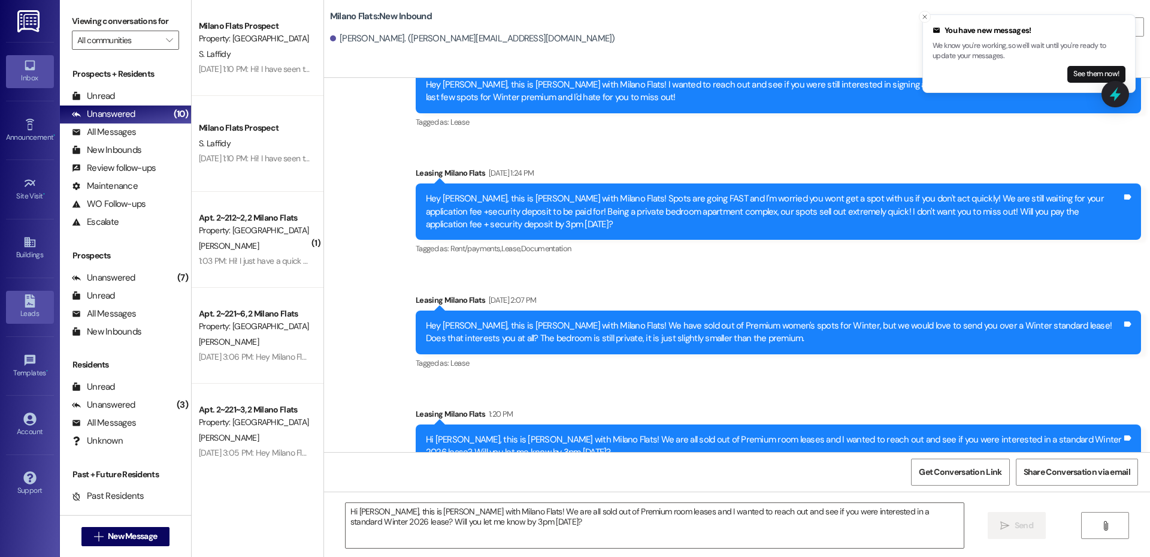
click at [35, 312] on div "Leads" at bounding box center [30, 313] width 60 height 12
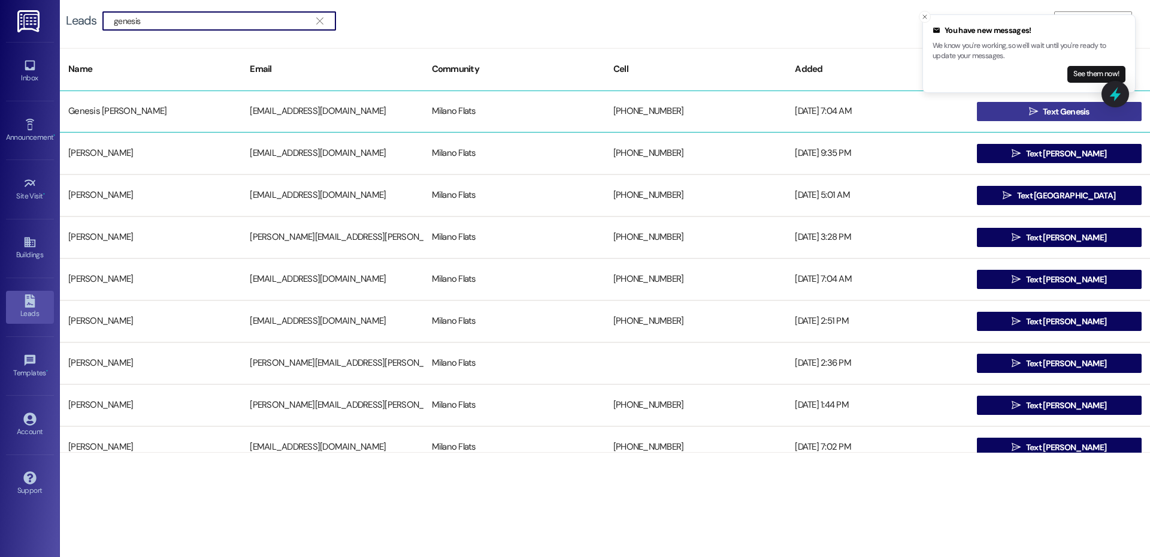
type input "genesis"
click at [1007, 106] on button " Text Genesis" at bounding box center [1059, 111] width 165 height 19
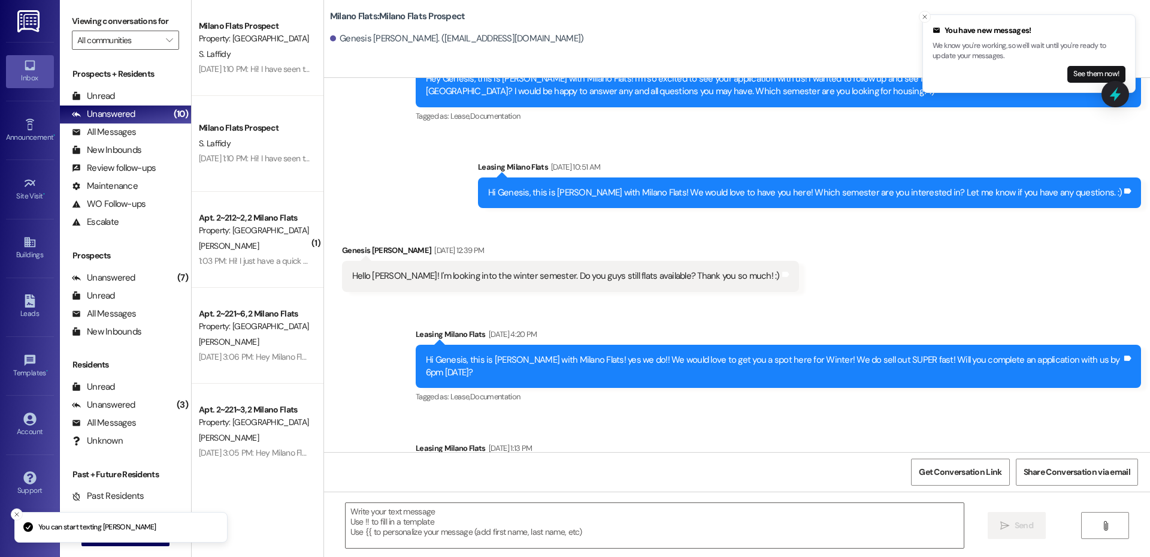
scroll to position [444, 0]
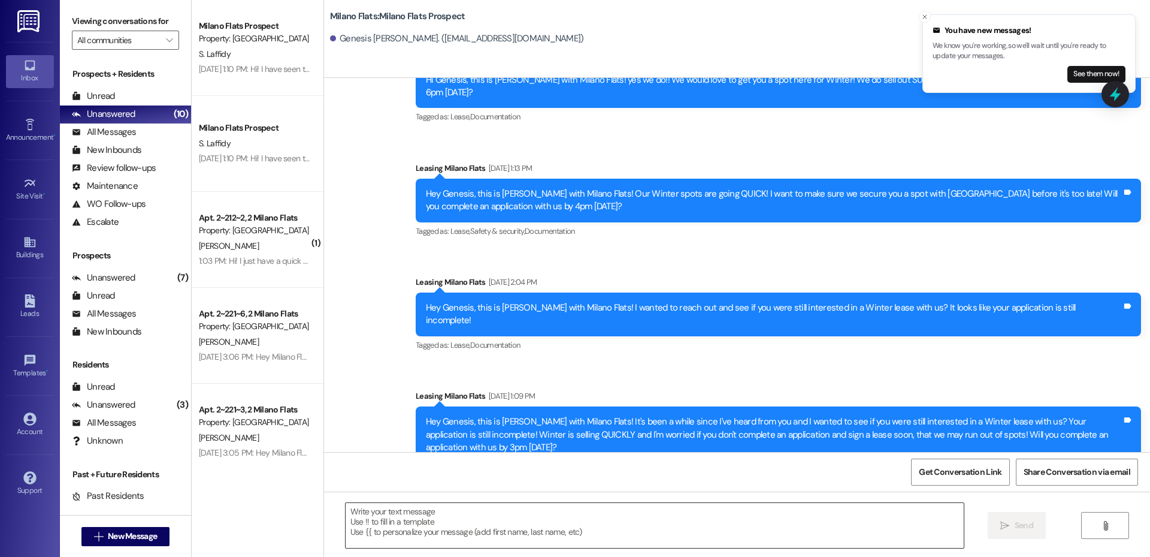
click at [544, 515] on textarea at bounding box center [655, 525] width 618 height 45
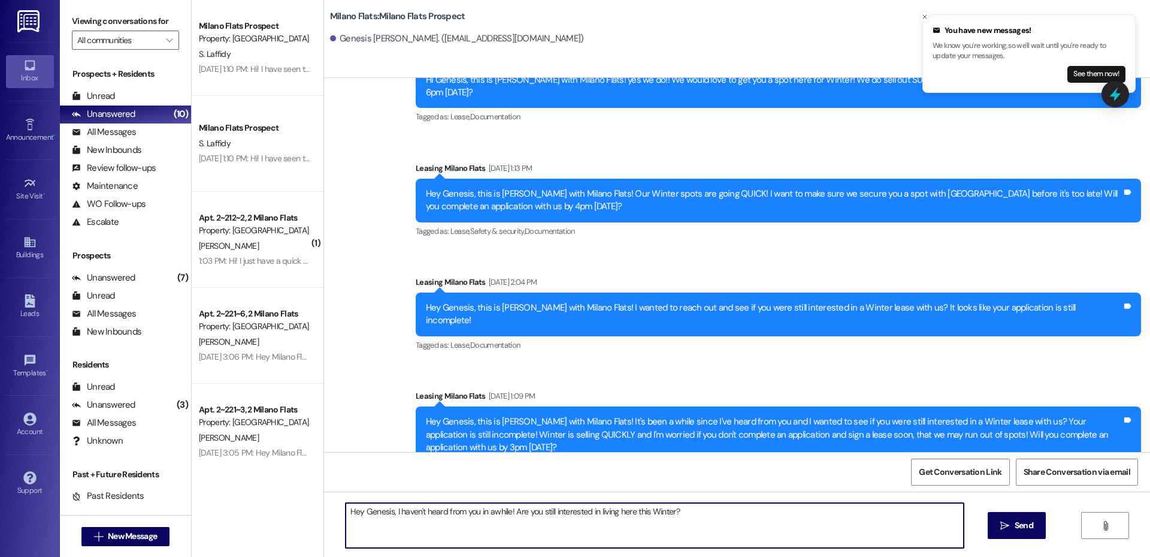
click at [386, 511] on textarea "Hey Genesis, I haven't heard from you in awhile! Are you still interested in li…" at bounding box center [655, 525] width 618 height 45
type textarea "Hey Genesis, This is [PERSON_NAME] with Milano Flats! I haven't heard from you …"
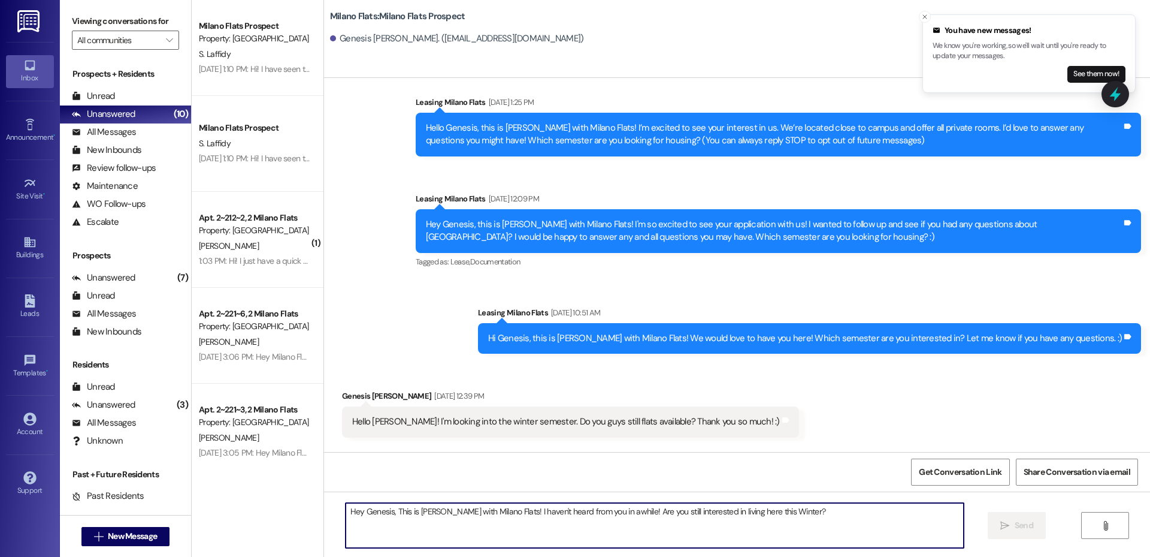
scroll to position [13, 0]
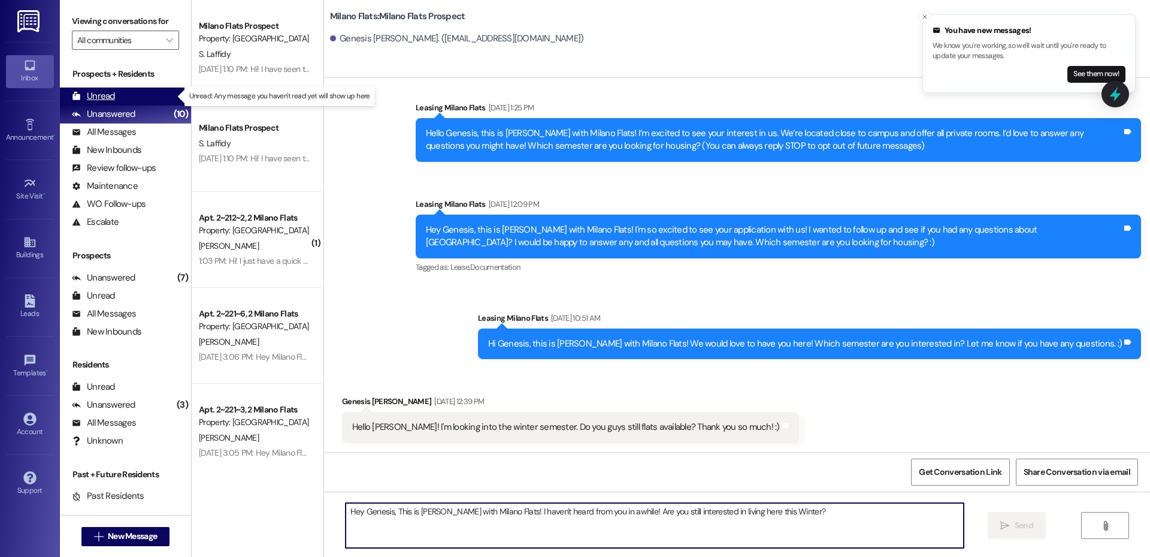
click at [158, 94] on div "Unread (0)" at bounding box center [125, 96] width 131 height 18
